Goal: Information Seeking & Learning: Learn about a topic

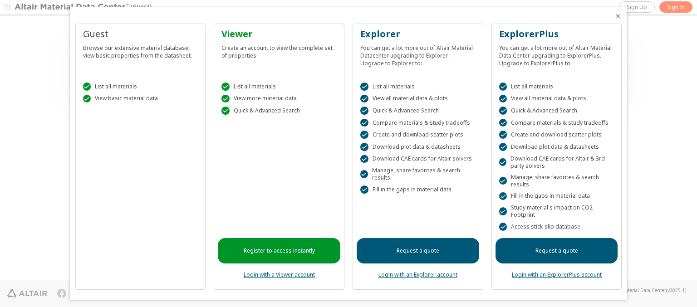
click at [615, 16] on icon "Close" at bounding box center [618, 16] width 7 height 7
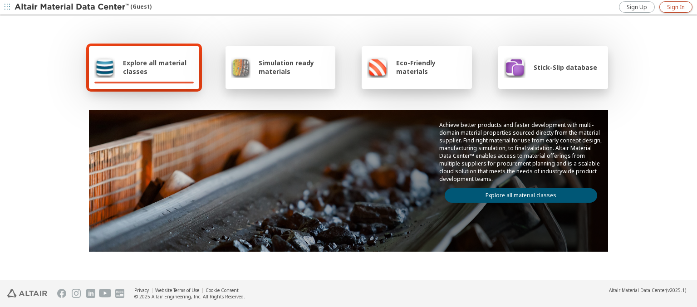
click at [676, 7] on span "Sign In" at bounding box center [676, 7] width 18 height 7
click at [72, 7] on img at bounding box center [73, 7] width 116 height 9
click at [155, 67] on span "Explore all material classes" at bounding box center [158, 67] width 71 height 17
click at [518, 193] on link "Explore all material classes" at bounding box center [521, 195] width 153 height 15
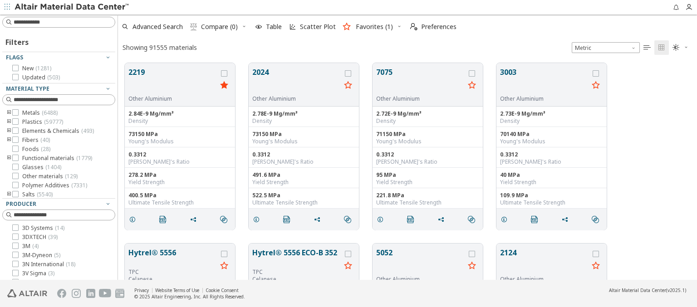
scroll to position [217, 572]
click at [311, 27] on span "Scatter Plot" at bounding box center [318, 27] width 36 height 6
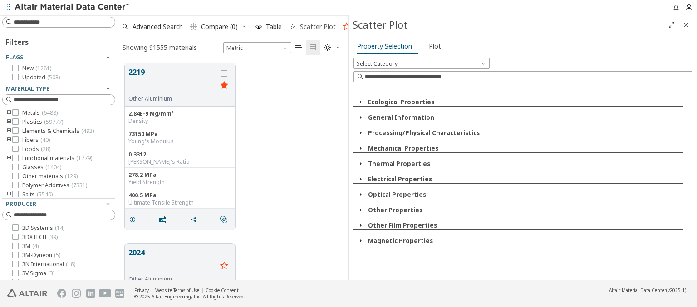
scroll to position [217, 223]
click at [361, 102] on icon "button" at bounding box center [360, 102] width 7 height 7
